Goal: Task Accomplishment & Management: Complete application form

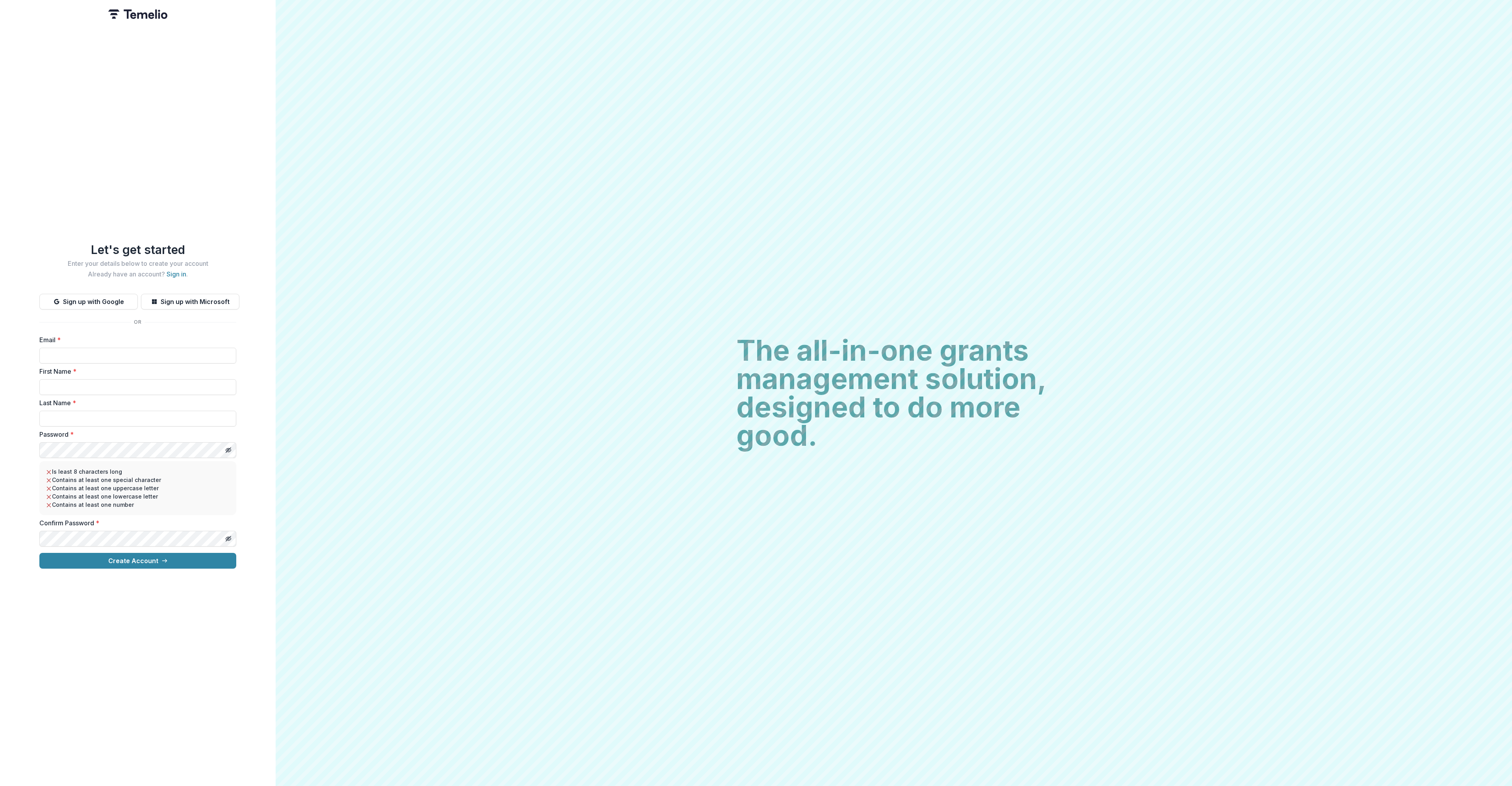
drag, startPoint x: 414, startPoint y: 1, endPoint x: 152, endPoint y: 708, distance: 754.0
click at [152, 261] on div "Let's get started Enter your details below to create your account Already have …" at bounding box center [138, 393] width 276 height 786
